Goal: Task Accomplishment & Management: Use online tool/utility

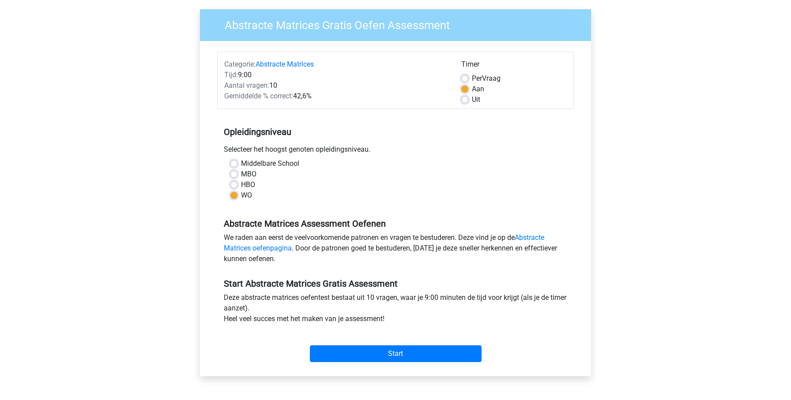
scroll to position [121, 0]
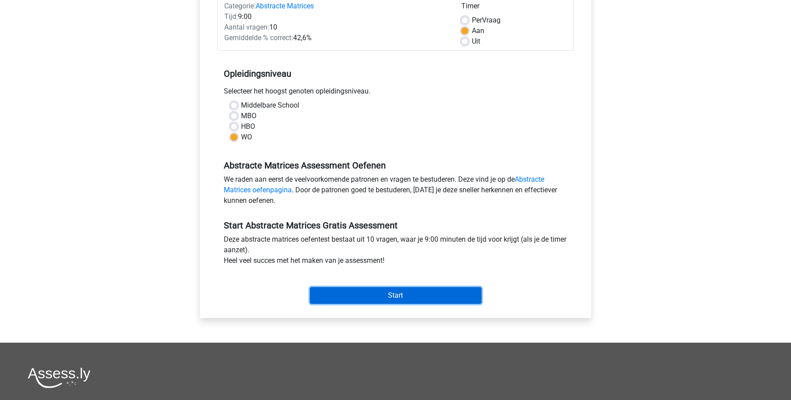
click at [406, 299] on input "Start" at bounding box center [396, 295] width 172 height 17
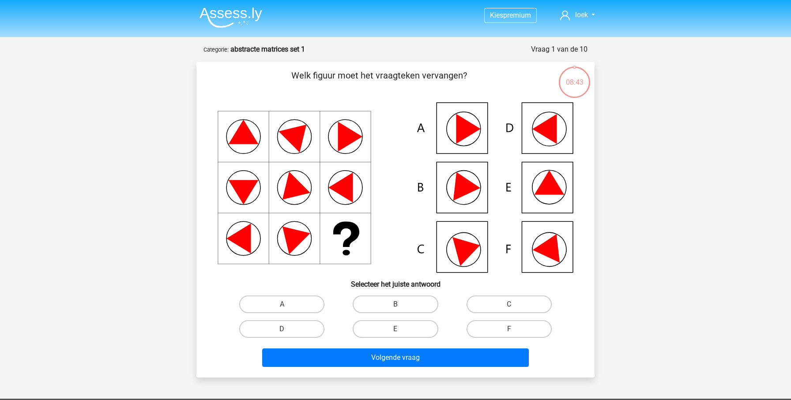
click at [540, 189] on icon at bounding box center [549, 182] width 30 height 24
click at [401, 328] on label "E" at bounding box center [395, 330] width 85 height 18
click at [401, 329] on input "E" at bounding box center [399, 332] width 6 height 6
radio input "true"
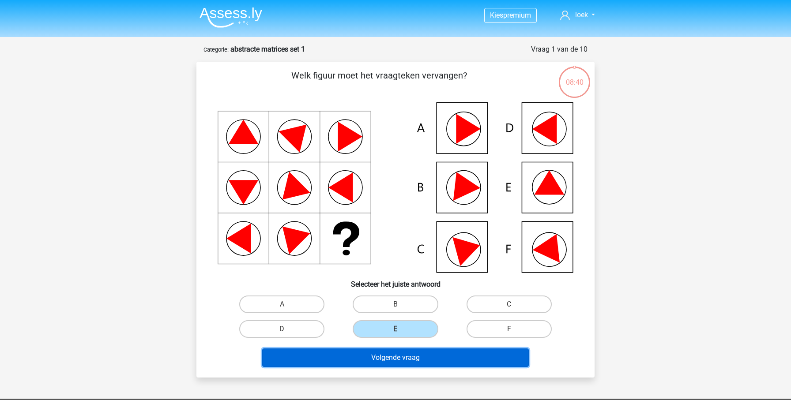
click at [449, 364] on button "Volgende vraag" at bounding box center [395, 358] width 267 height 19
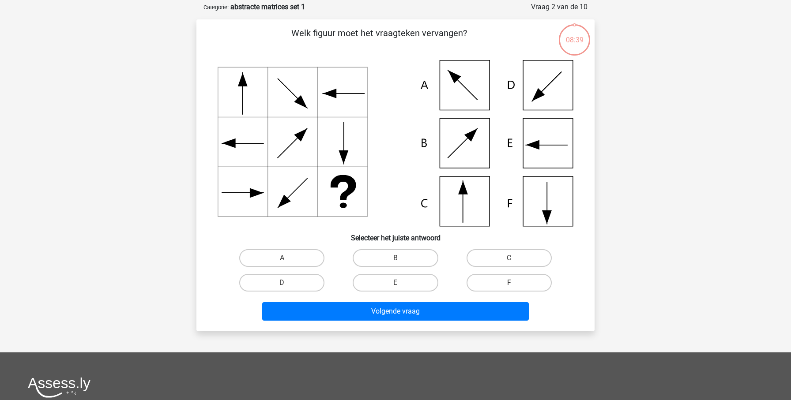
scroll to position [44, 0]
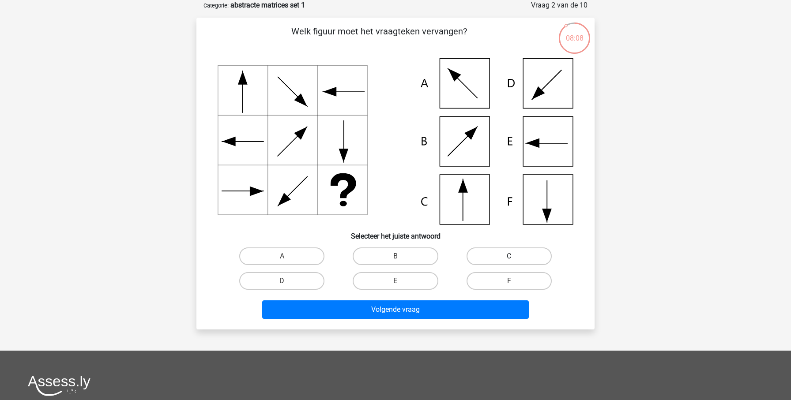
drag, startPoint x: 546, startPoint y: 248, endPoint x: 537, endPoint y: 252, distance: 9.9
click at [544, 249] on label "C" at bounding box center [509, 257] width 85 height 18
click at [515, 257] on input "C" at bounding box center [512, 260] width 6 height 6
radio input "true"
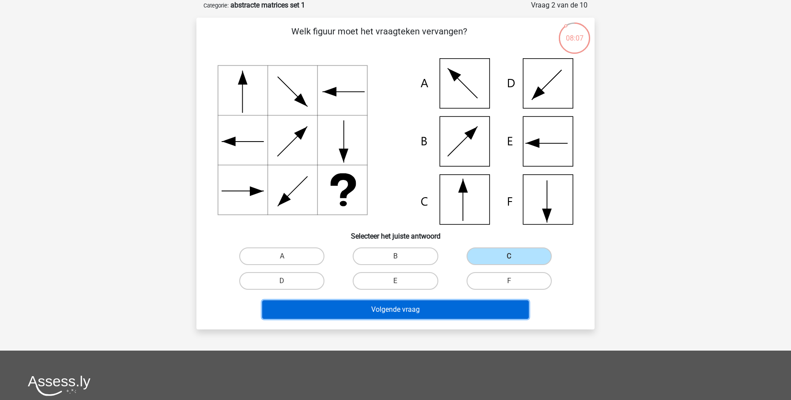
click at [480, 312] on button "Volgende vraag" at bounding box center [395, 310] width 267 height 19
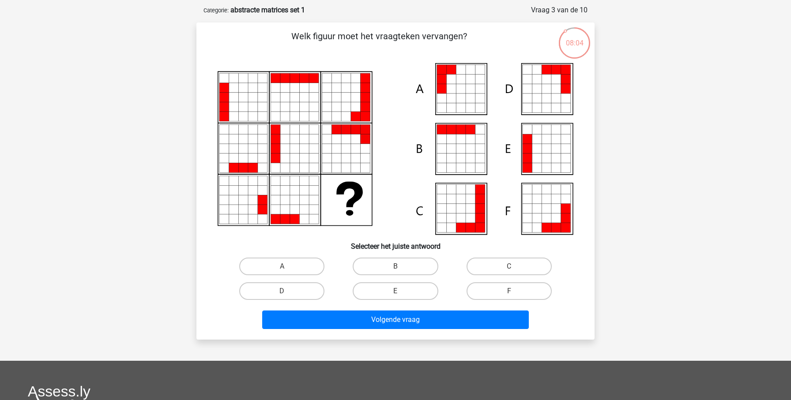
scroll to position [39, 0]
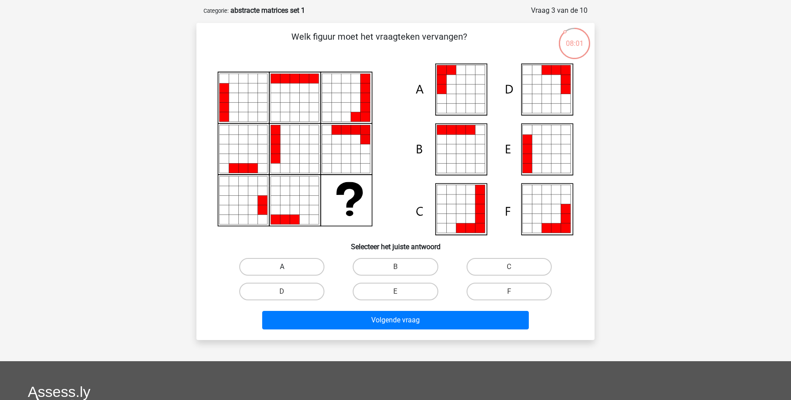
click at [296, 273] on label "A" at bounding box center [281, 267] width 85 height 18
click at [288, 273] on input "A" at bounding box center [285, 270] width 6 height 6
radio input "true"
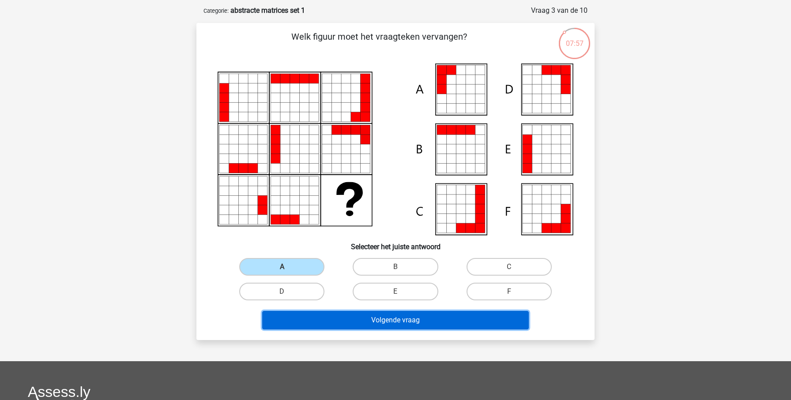
click at [353, 317] on button "Volgende vraag" at bounding box center [395, 320] width 267 height 19
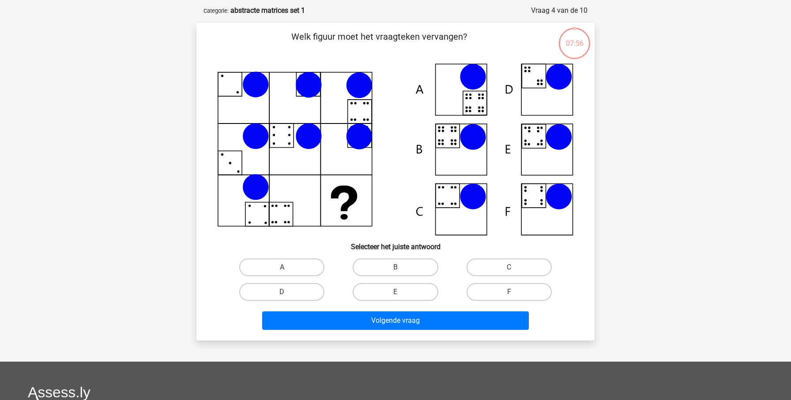
scroll to position [44, 0]
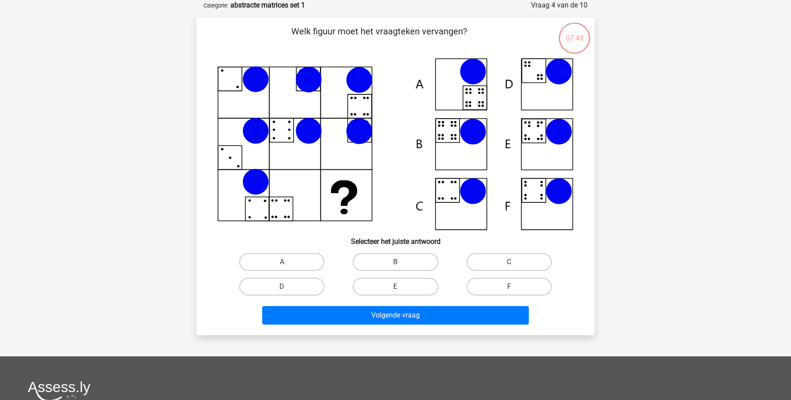
click at [461, 152] on icon at bounding box center [396, 144] width 356 height 172
click at [407, 268] on label "B" at bounding box center [395, 262] width 85 height 18
click at [401, 268] on input "B" at bounding box center [399, 265] width 6 height 6
radio input "true"
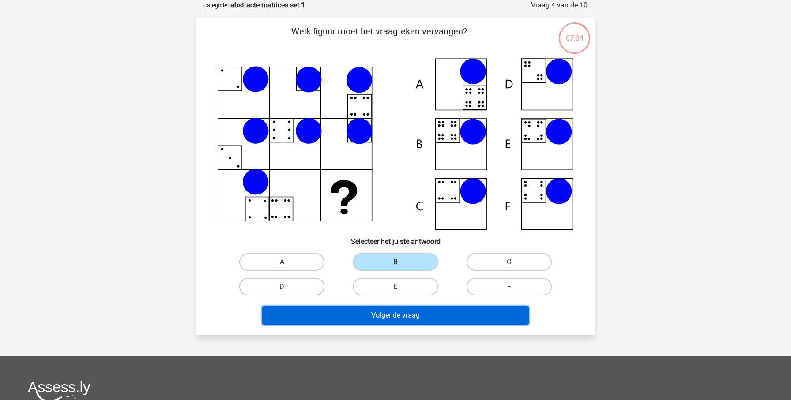
click at [434, 320] on button "Volgende vraag" at bounding box center [395, 315] width 267 height 19
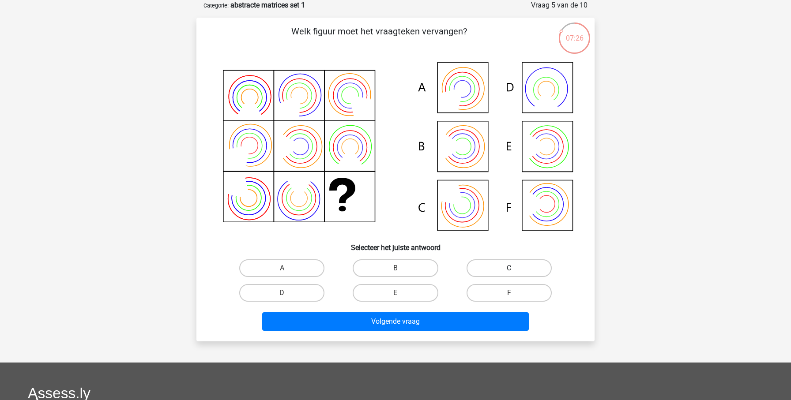
click at [479, 264] on label "C" at bounding box center [509, 269] width 85 height 18
click at [509, 268] on input "C" at bounding box center [512, 271] width 6 height 6
radio input "true"
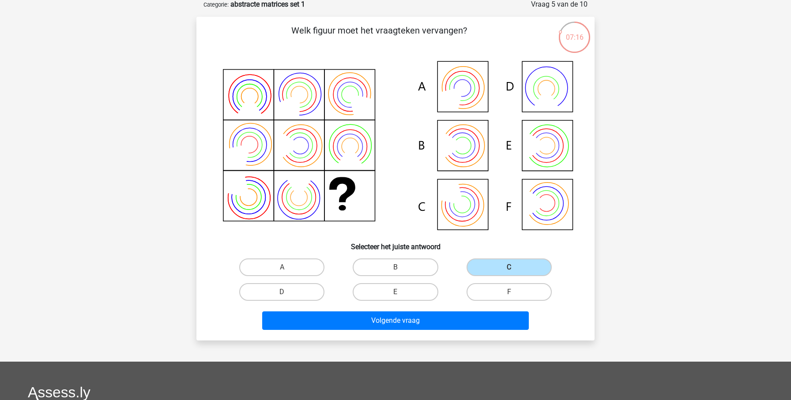
scroll to position [45, 0]
click at [400, 262] on label "B" at bounding box center [395, 267] width 85 height 18
click at [400, 267] on input "B" at bounding box center [399, 270] width 6 height 6
radio input "true"
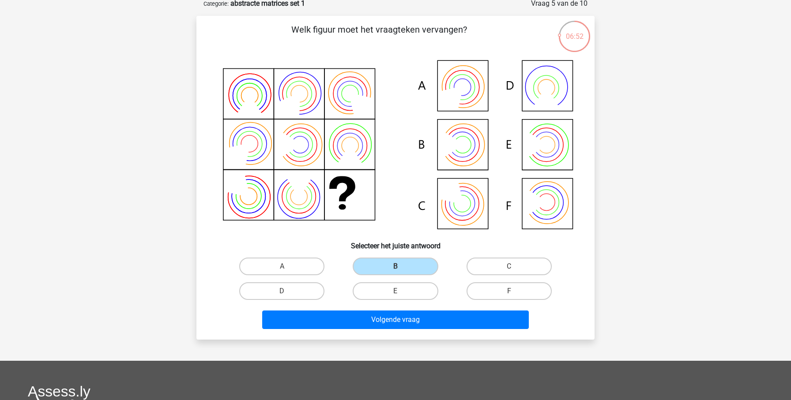
scroll to position [46, 0]
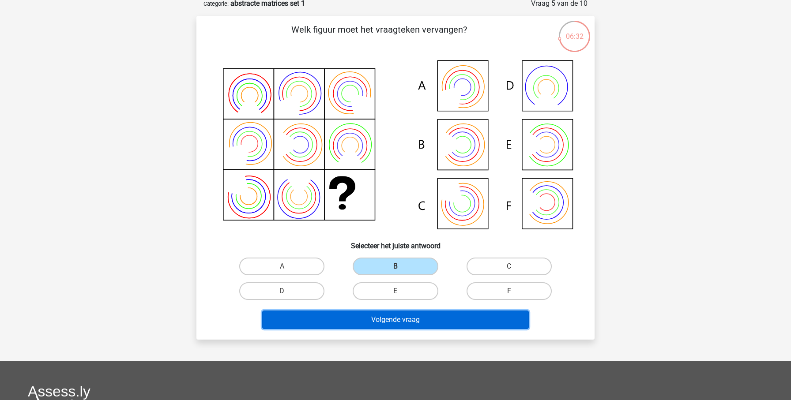
click at [417, 317] on button "Volgende vraag" at bounding box center [395, 320] width 267 height 19
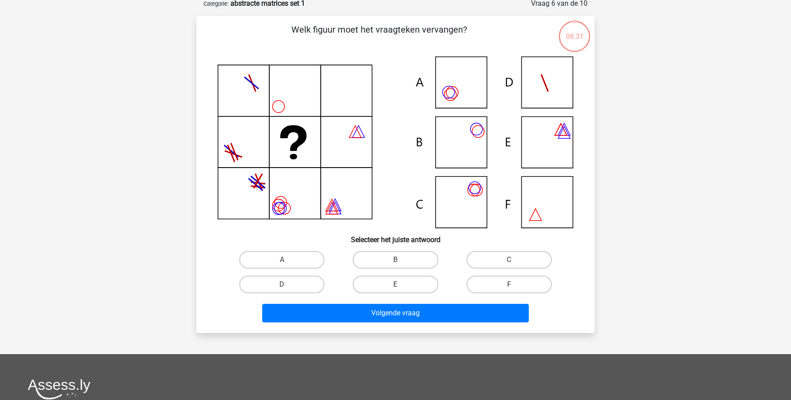
scroll to position [44, 0]
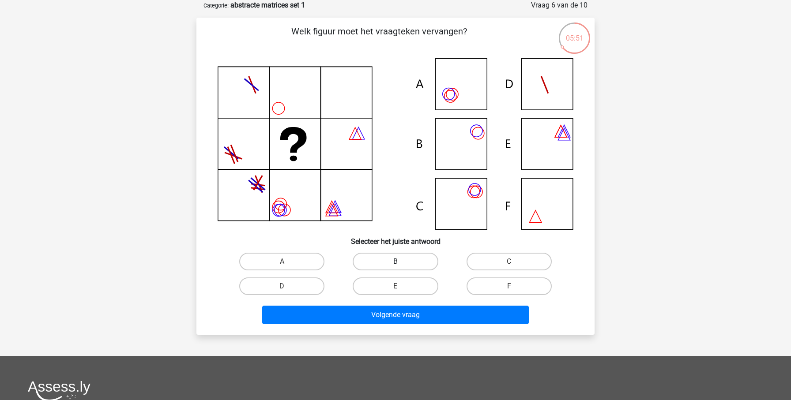
click at [393, 264] on label "B" at bounding box center [395, 262] width 85 height 18
click at [396, 264] on input "B" at bounding box center [399, 265] width 6 height 6
radio input "true"
click at [384, 331] on div "Welk figuur moet het vraagteken vervangen?" at bounding box center [395, 176] width 398 height 317
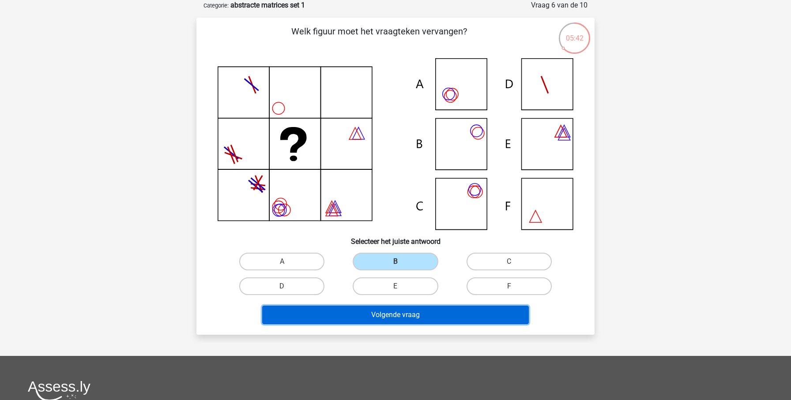
click at [393, 317] on button "Volgende vraag" at bounding box center [395, 315] width 267 height 19
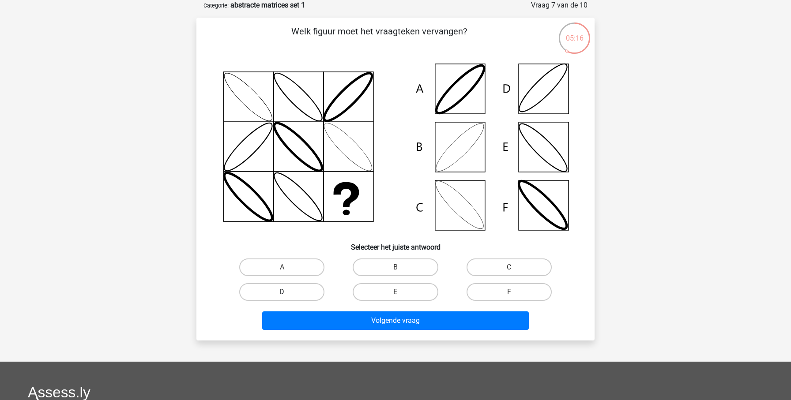
click at [293, 294] on label "D" at bounding box center [281, 292] width 85 height 18
click at [288, 294] on input "D" at bounding box center [285, 295] width 6 height 6
radio input "true"
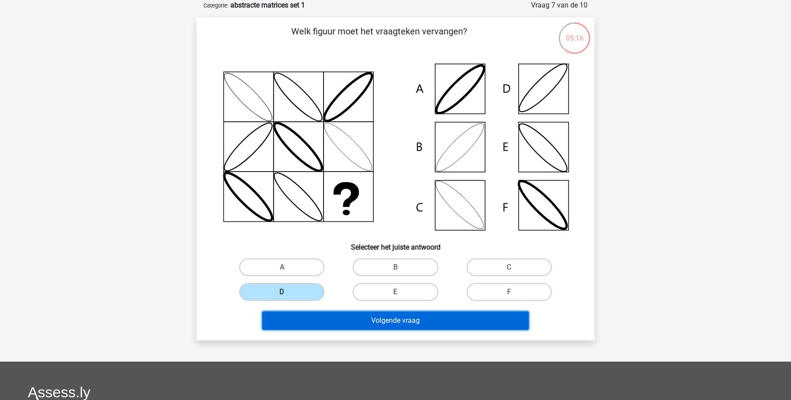
click at [344, 323] on button "Volgende vraag" at bounding box center [395, 321] width 267 height 19
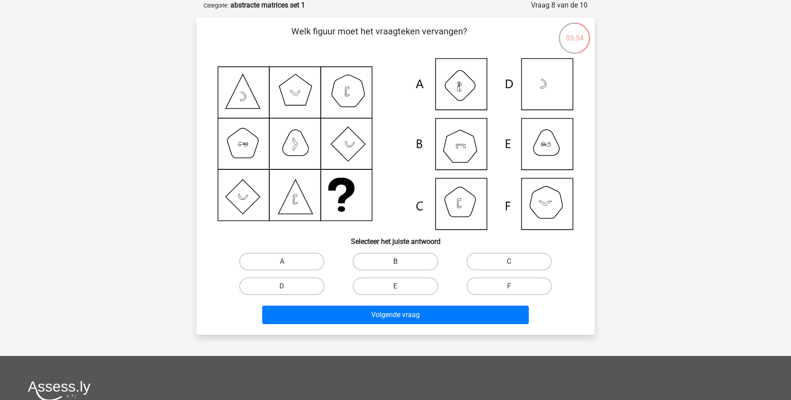
click at [412, 266] on label "B" at bounding box center [395, 262] width 85 height 18
click at [401, 266] on input "B" at bounding box center [399, 265] width 6 height 6
radio input "true"
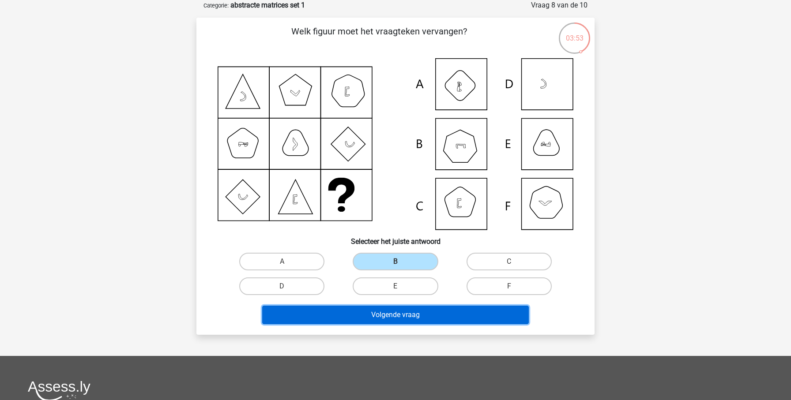
click at [429, 310] on button "Volgende vraag" at bounding box center [395, 315] width 267 height 19
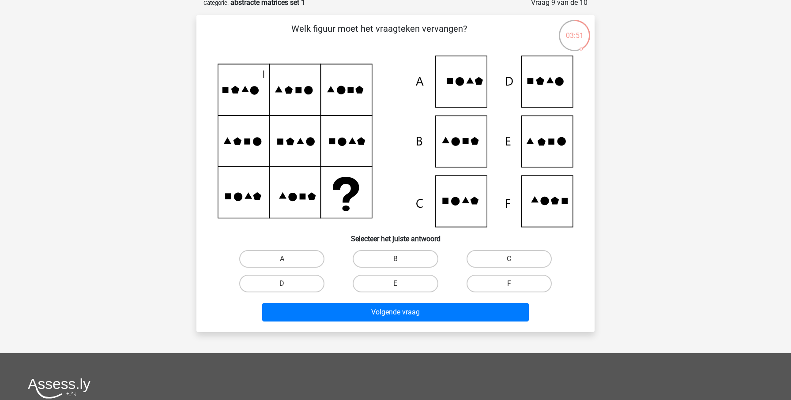
scroll to position [47, 0]
click at [398, 286] on input "E" at bounding box center [399, 286] width 6 height 6
radio input "true"
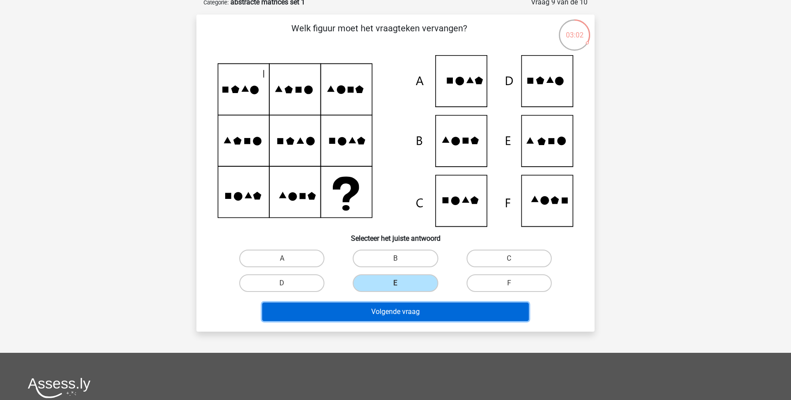
click at [411, 316] on button "Volgende vraag" at bounding box center [395, 312] width 267 height 19
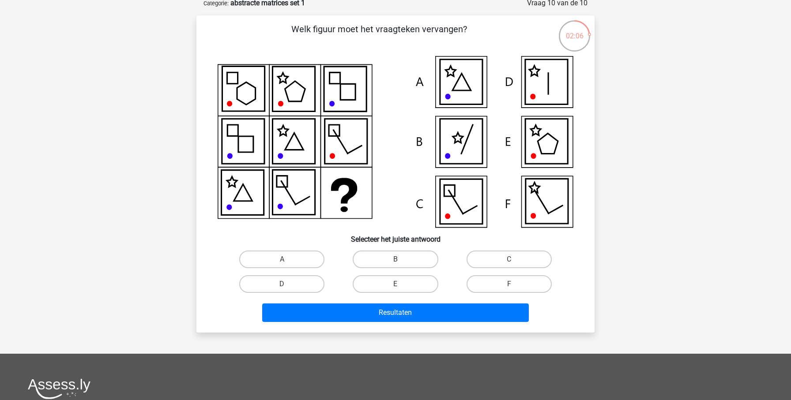
scroll to position [44, 0]
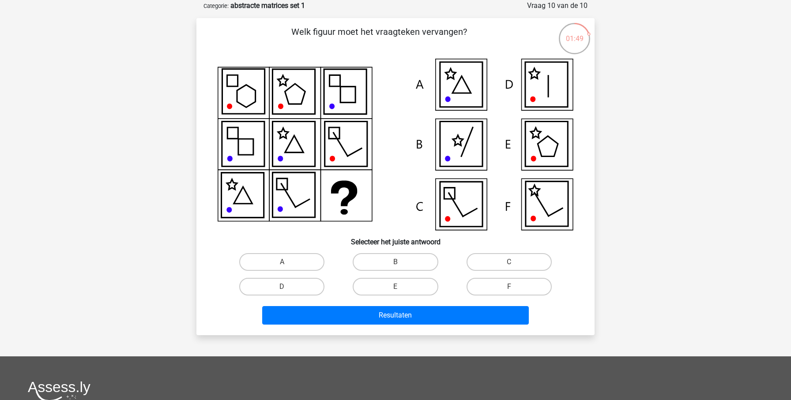
click at [512, 265] on input "C" at bounding box center [512, 265] width 6 height 6
radio input "true"
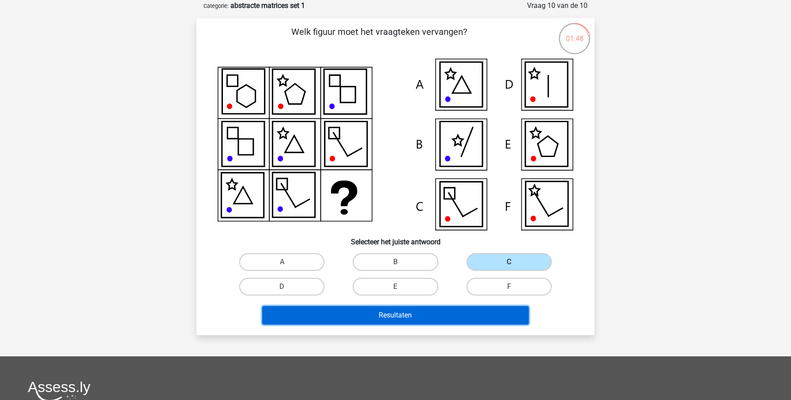
click at [457, 316] on button "Resultaten" at bounding box center [395, 315] width 267 height 19
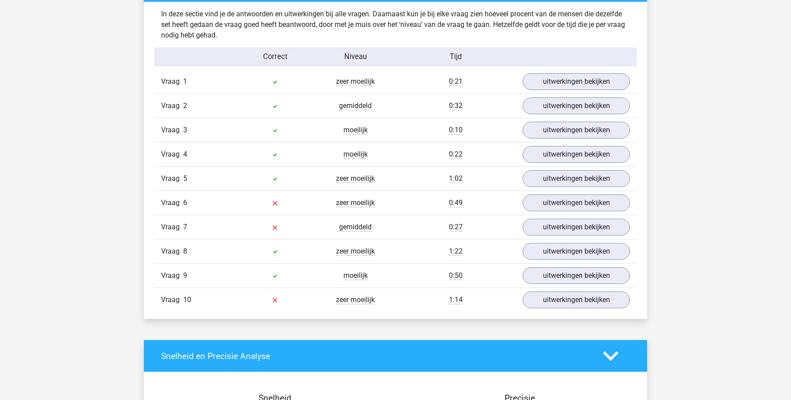
scroll to position [699, 0]
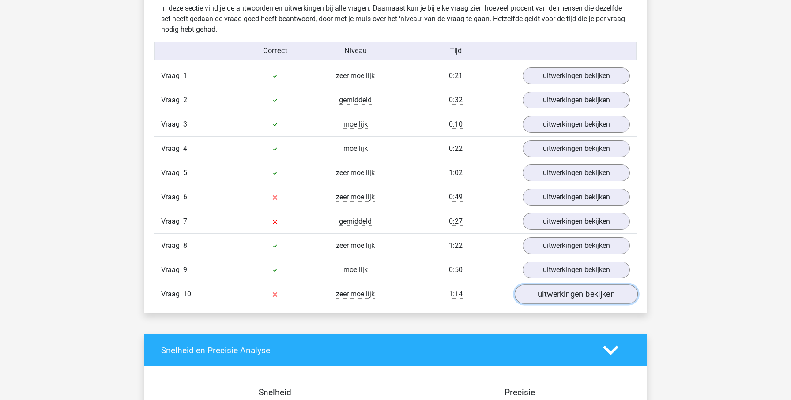
click at [554, 299] on link "uitwerkingen bekijken" at bounding box center [576, 294] width 123 height 19
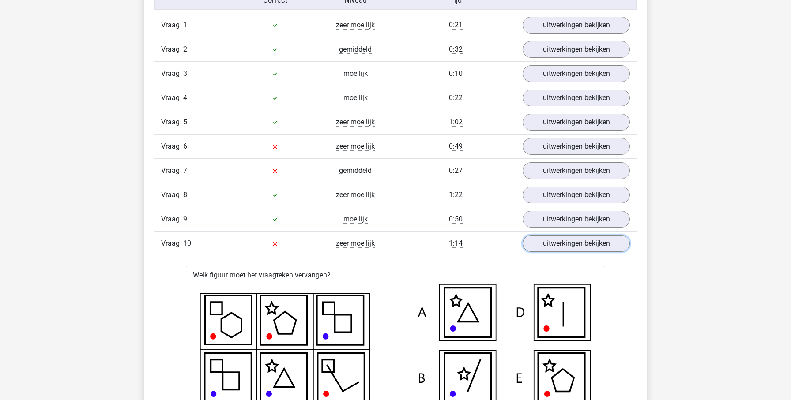
scroll to position [749, 0]
click at [539, 178] on link "uitwerkingen bekijken" at bounding box center [576, 171] width 123 height 19
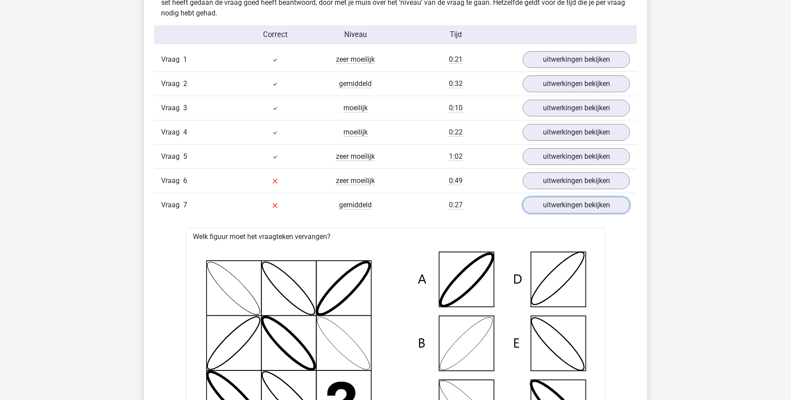
scroll to position [698, 0]
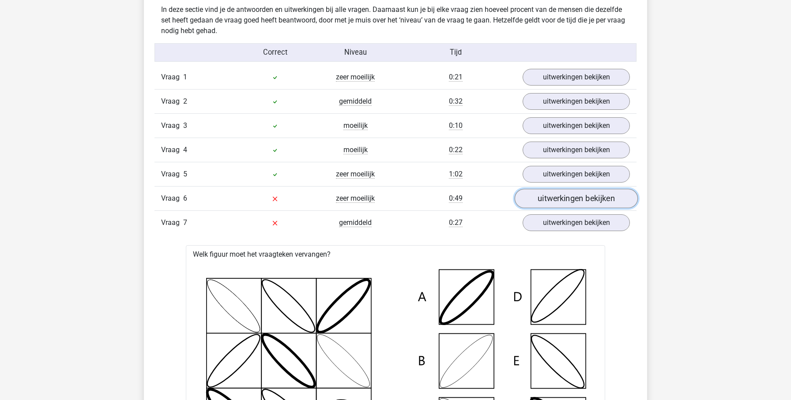
click at [543, 199] on link "uitwerkingen bekijken" at bounding box center [576, 198] width 123 height 19
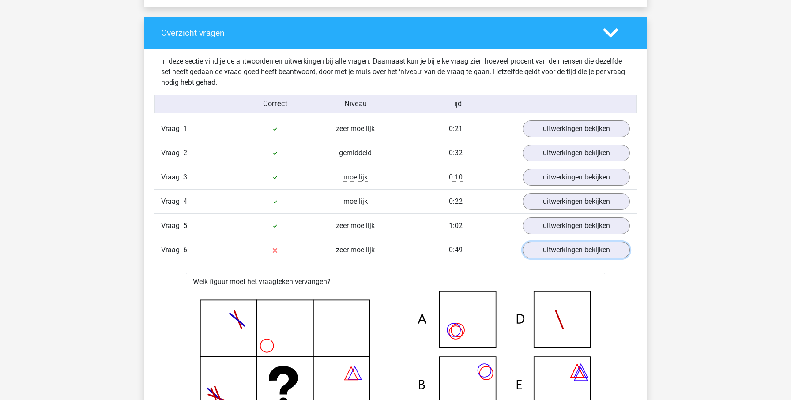
scroll to position [642, 0]
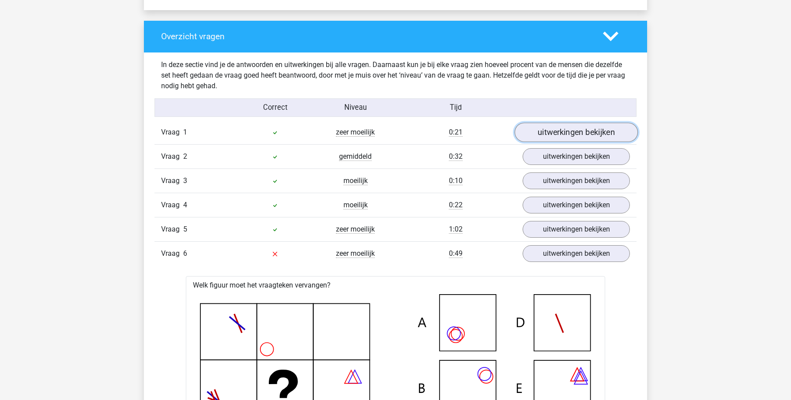
click at [566, 134] on link "uitwerkingen bekijken" at bounding box center [576, 132] width 123 height 19
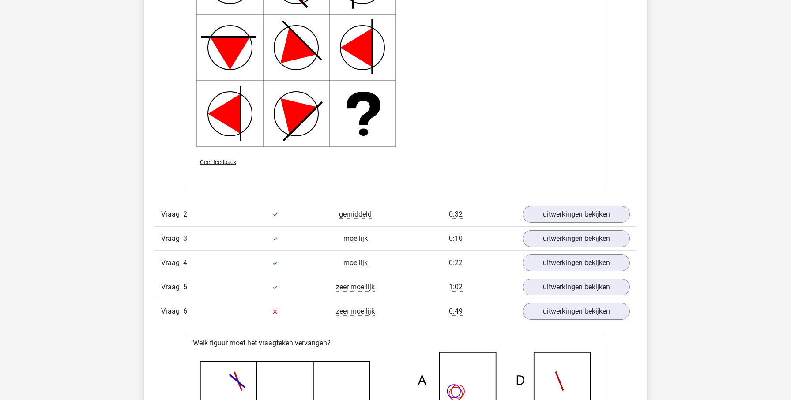
scroll to position [1259, 0]
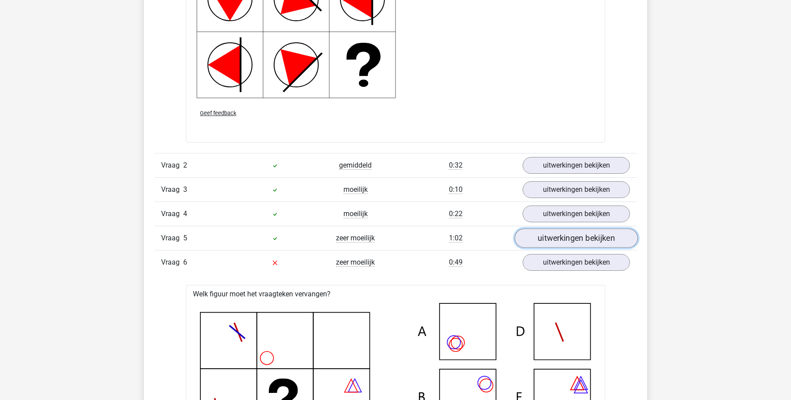
click at [533, 235] on link "uitwerkingen bekijken" at bounding box center [576, 238] width 123 height 19
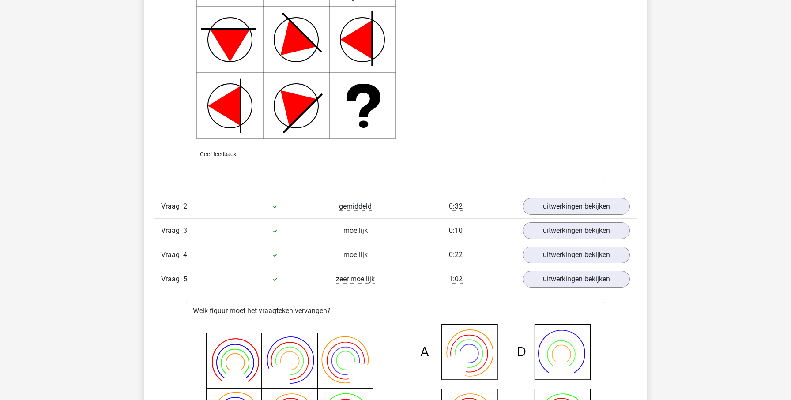
scroll to position [1371, 0]
